Goal: Find specific page/section: Find specific page/section

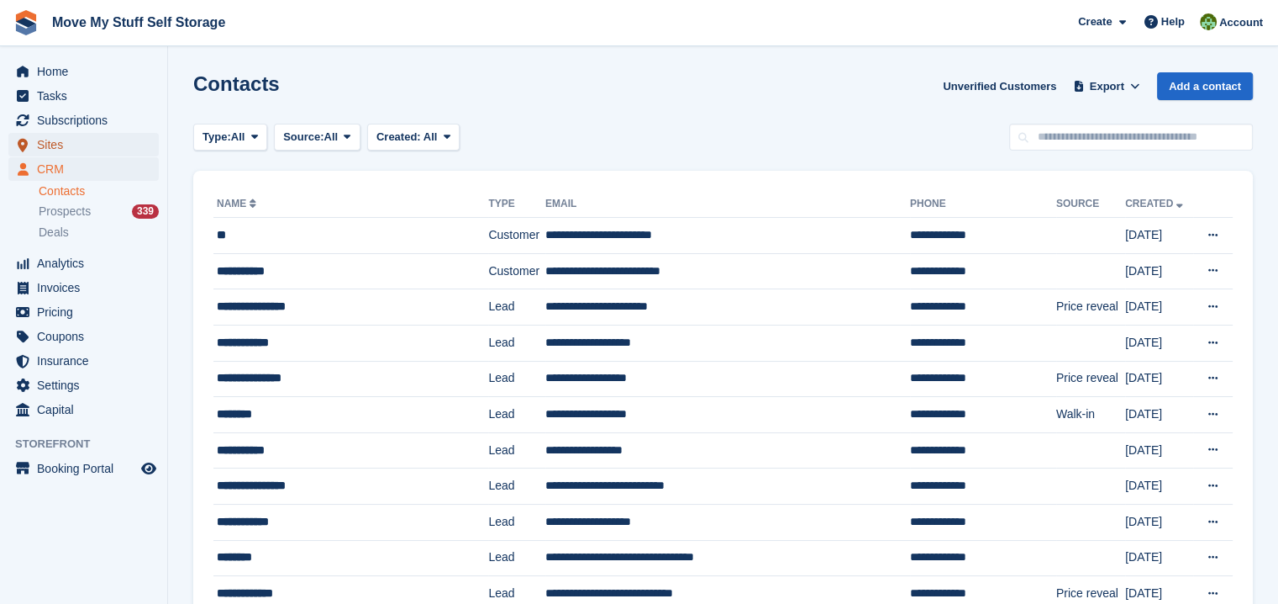
click at [63, 145] on span "Sites" at bounding box center [87, 145] width 101 height 24
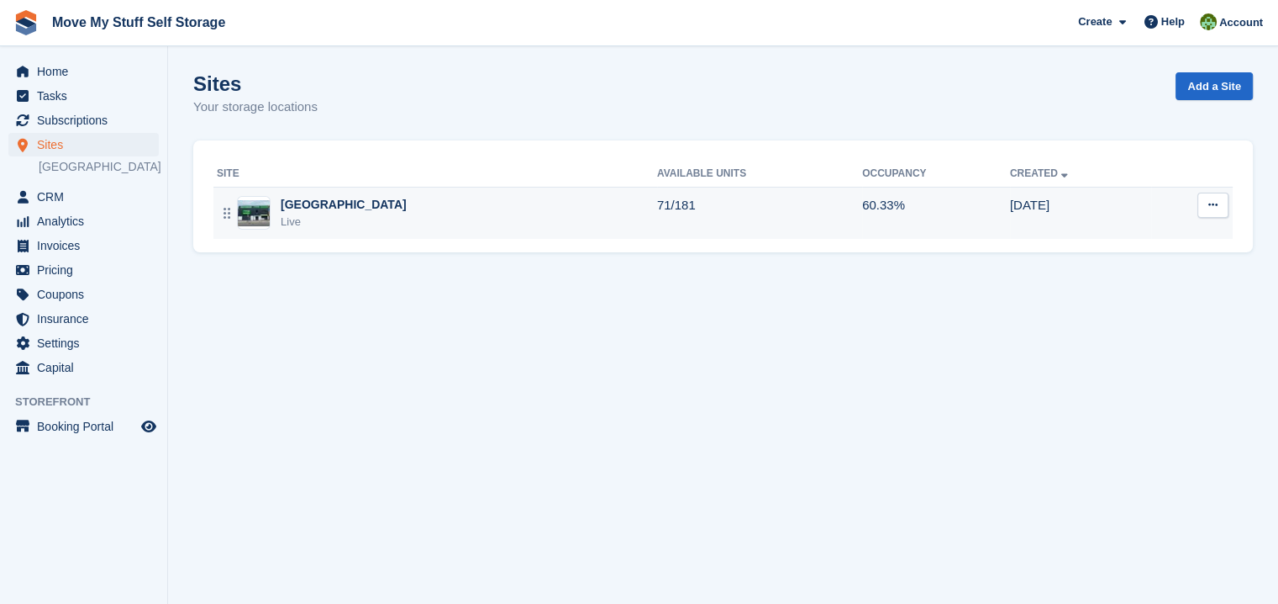
click at [303, 209] on div "[GEOGRAPHIC_DATA]" at bounding box center [344, 205] width 126 height 18
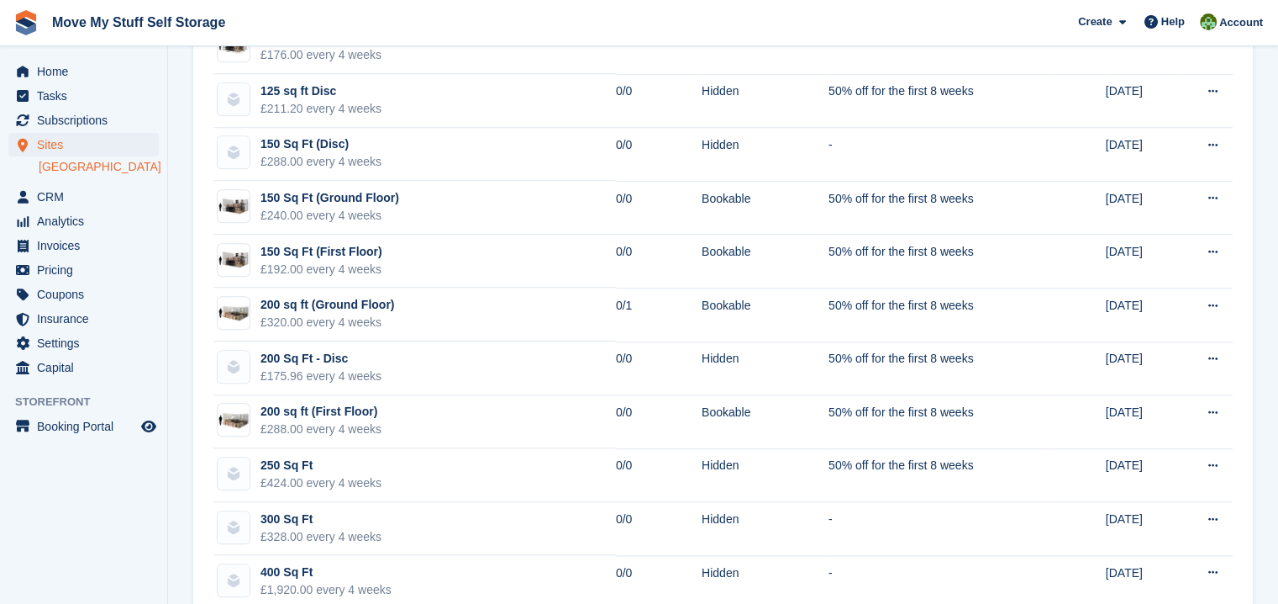
scroll to position [1442, 0]
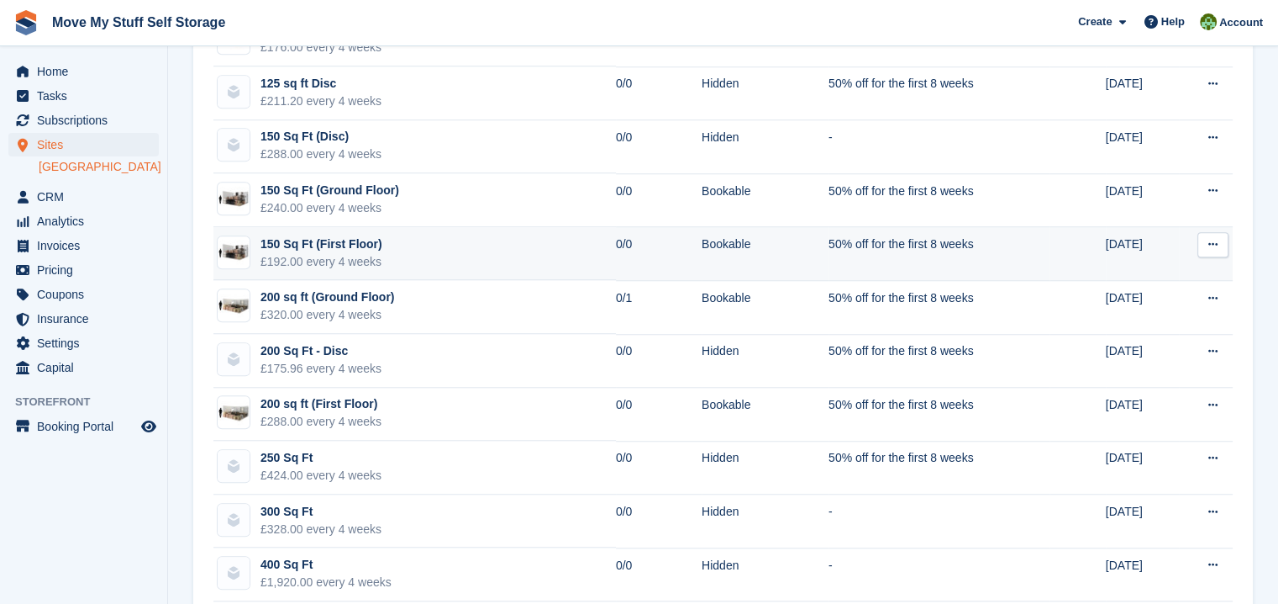
click at [290, 236] on div "150 Sq Ft (First Floor)" at bounding box center [322, 244] width 122 height 18
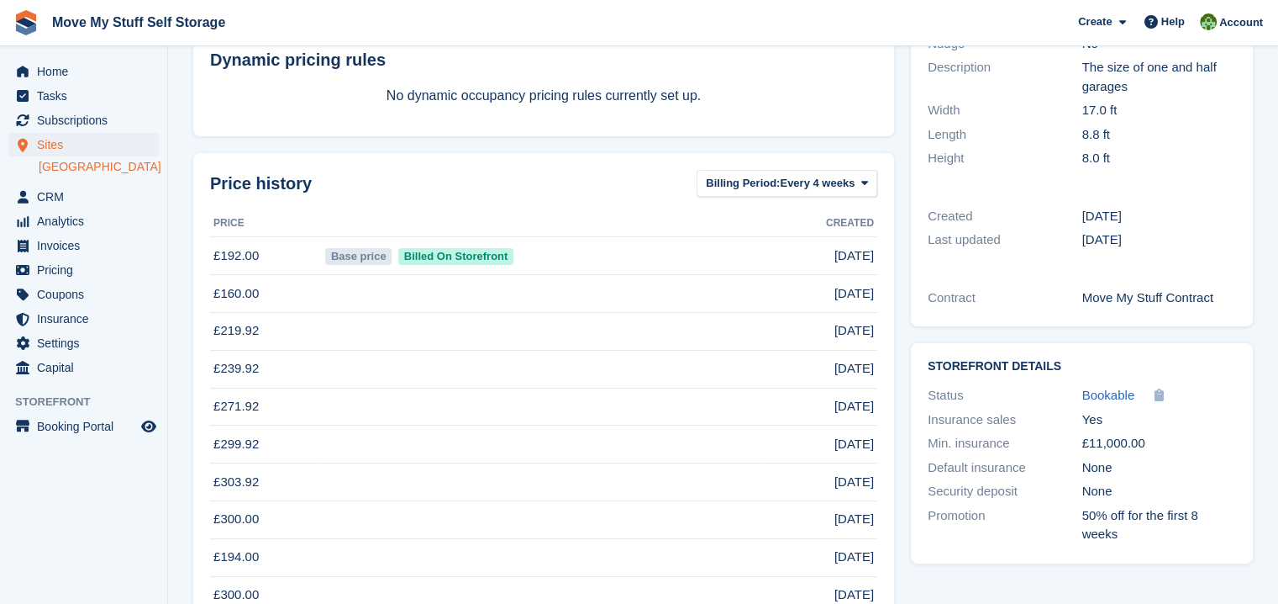
scroll to position [348, 0]
